Goal: Transaction & Acquisition: Purchase product/service

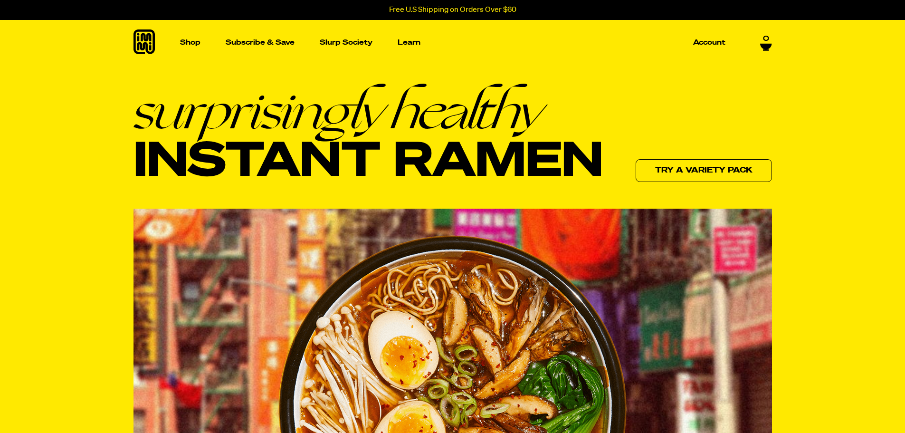
click at [134, 42] on icon at bounding box center [143, 41] width 21 height 25
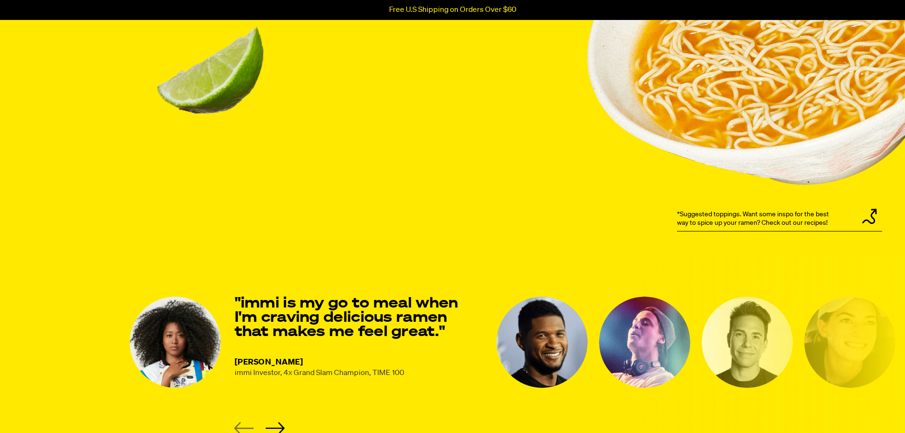
scroll to position [1140, 0]
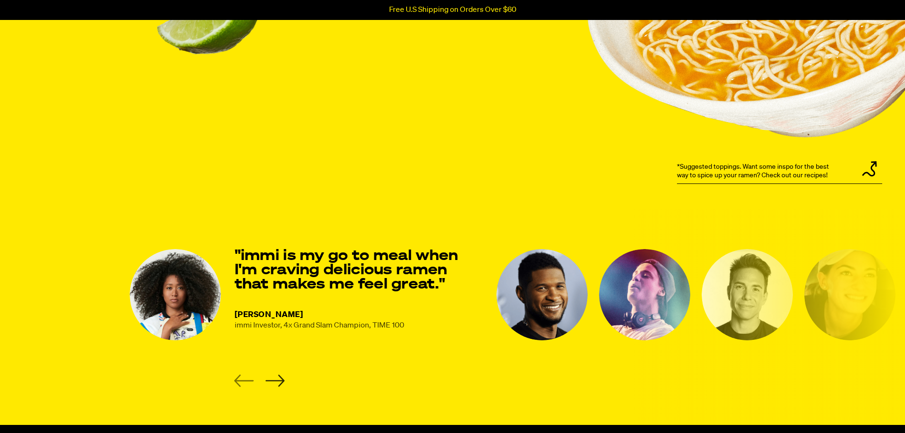
click at [282, 382] on icon "Next slide" at bounding box center [274, 381] width 19 height 12
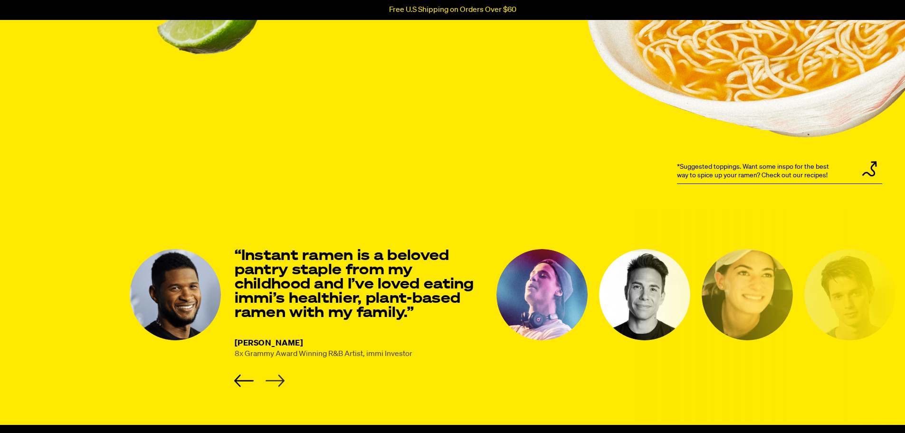
click at [282, 382] on icon "Next slide" at bounding box center [274, 381] width 19 height 12
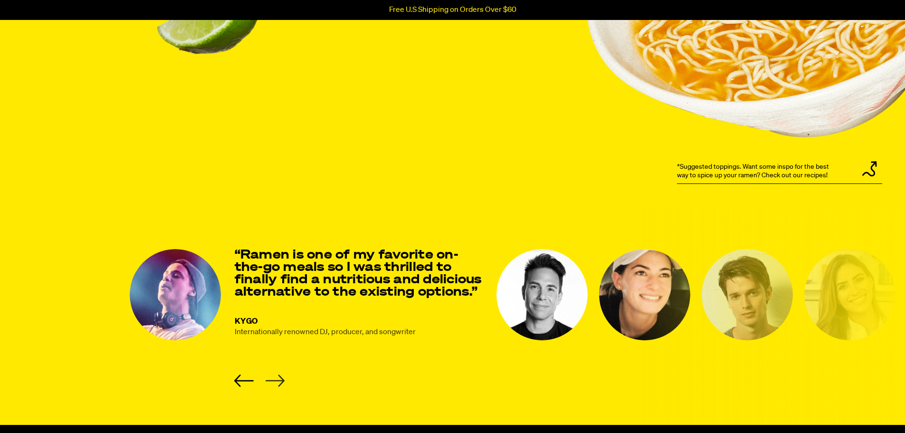
click at [282, 382] on icon "Next slide" at bounding box center [274, 381] width 19 height 12
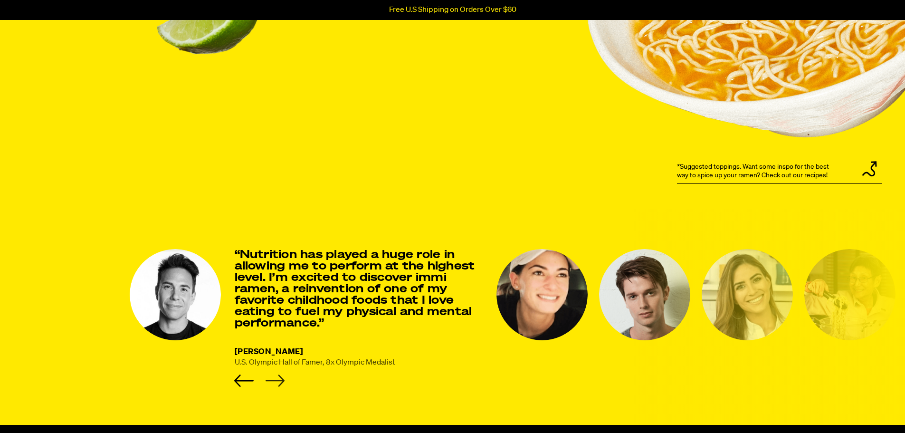
click at [282, 382] on icon "Next slide" at bounding box center [274, 381] width 19 height 12
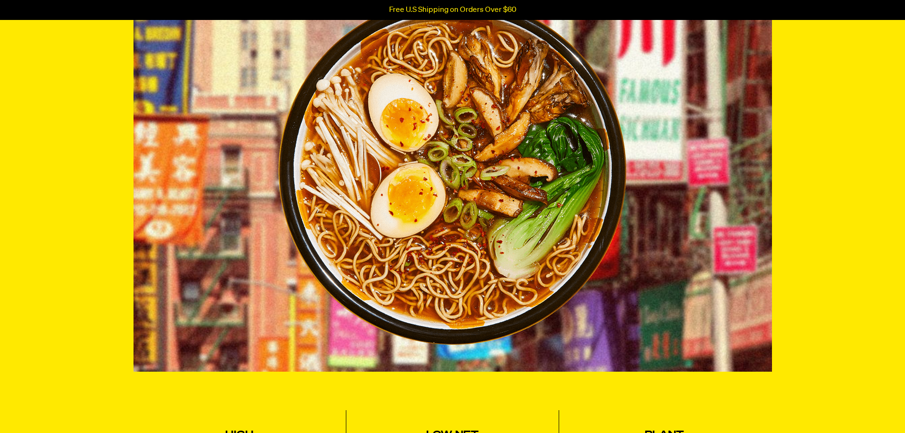
scroll to position [0, 0]
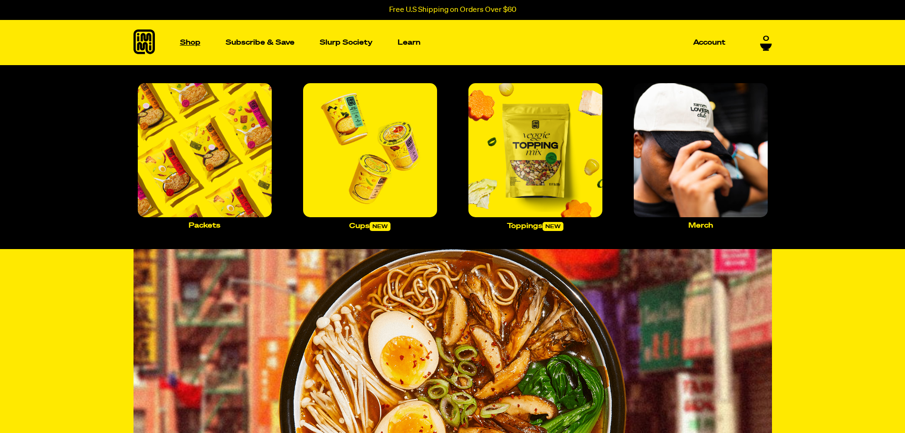
click at [193, 44] on p "Shop" at bounding box center [190, 42] width 20 height 7
click at [191, 129] on img "Main navigation" at bounding box center [205, 150] width 134 height 134
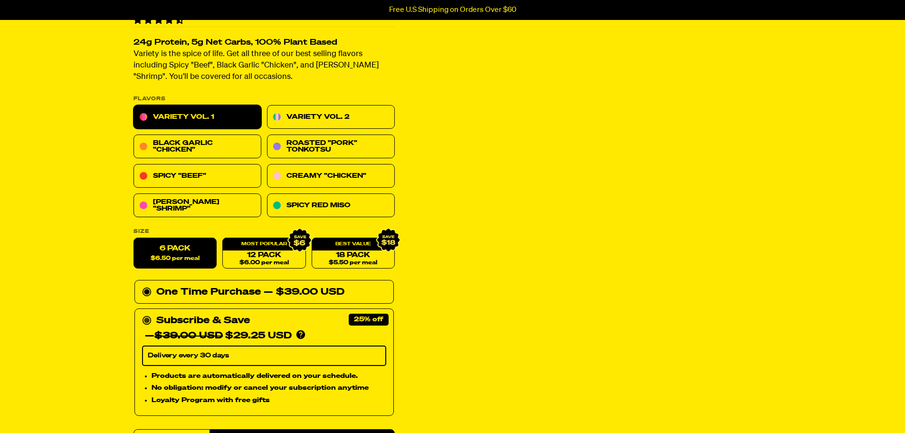
scroll to position [47, 0]
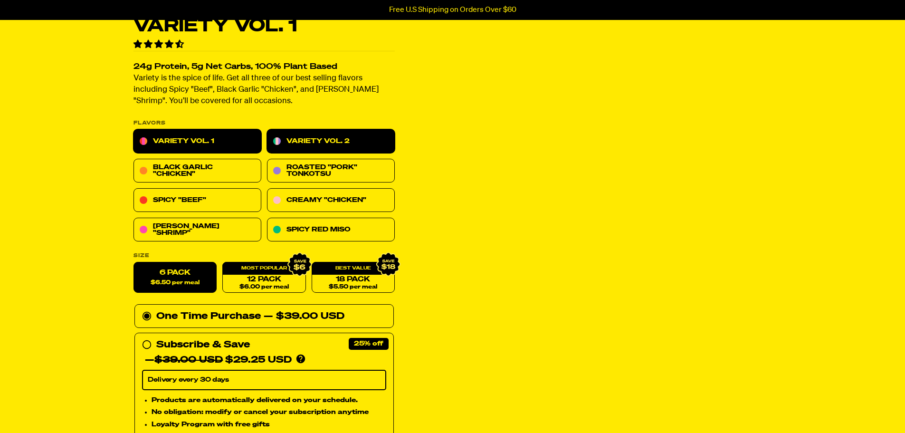
click at [307, 139] on link "Variety Vol. 2" at bounding box center [331, 142] width 128 height 24
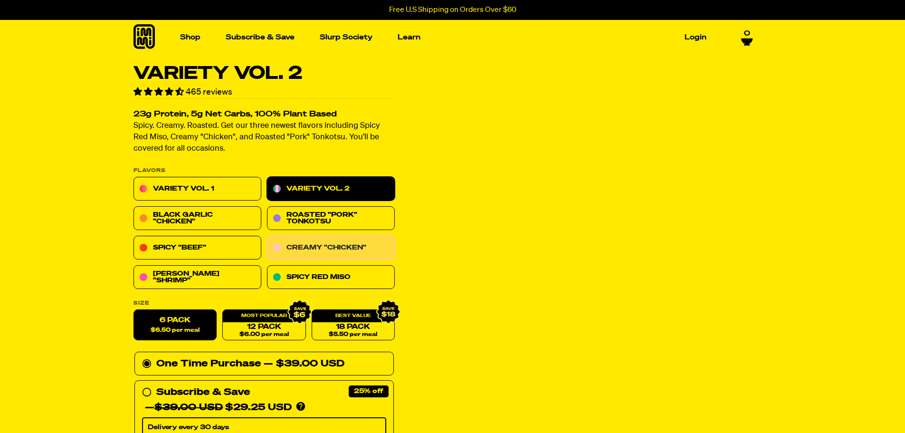
click at [303, 250] on link "Creamy "Chicken"" at bounding box center [331, 248] width 128 height 24
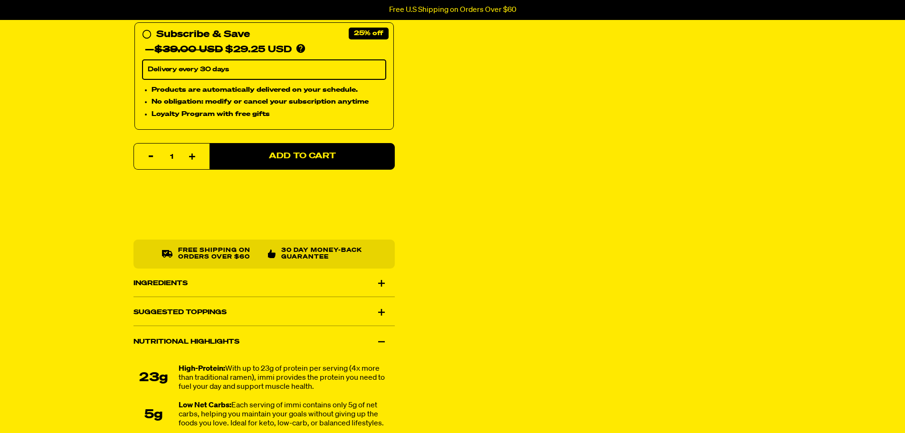
scroll to position [380, 0]
